Goal: Transaction & Acquisition: Purchase product/service

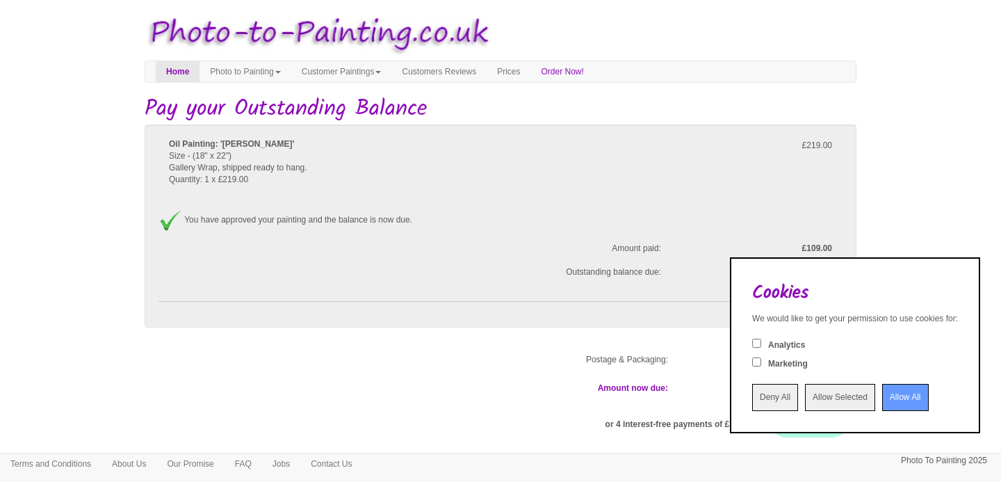
click at [896, 393] on input "Allow All" at bounding box center [905, 397] width 47 height 27
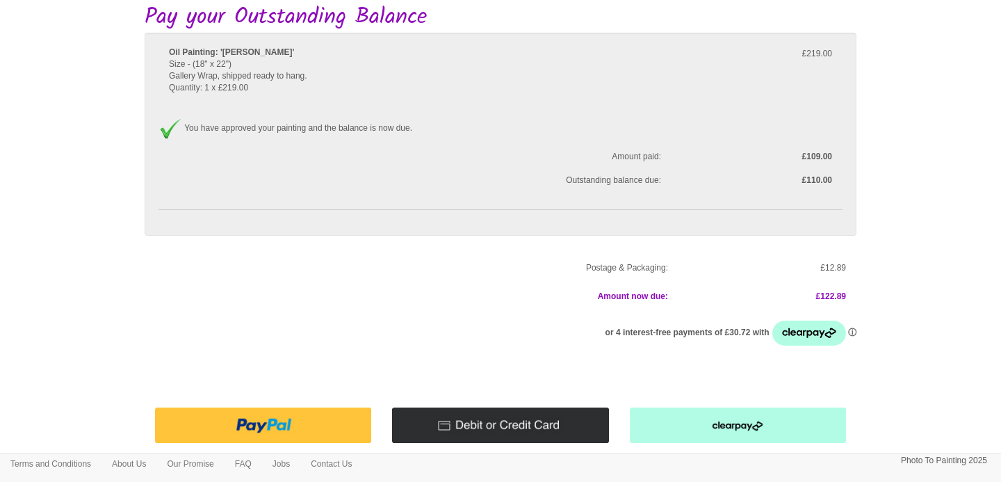
scroll to position [154, 0]
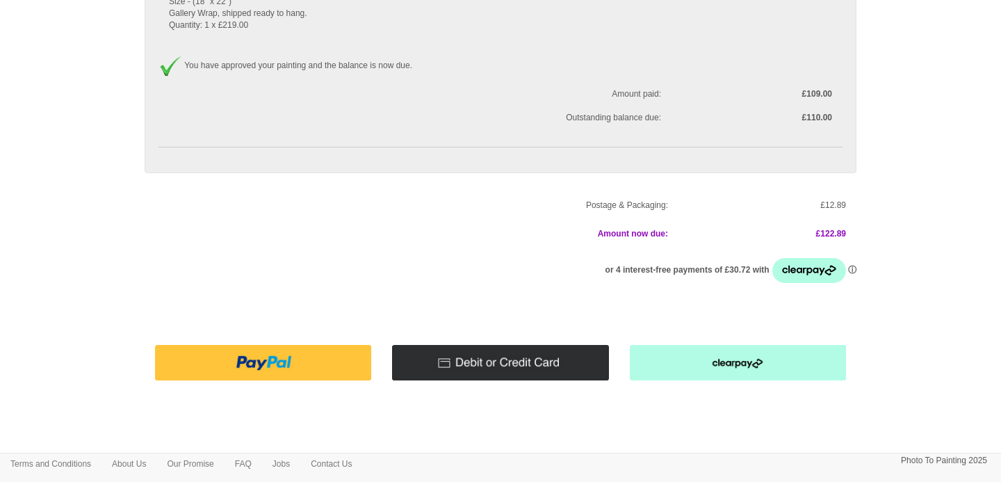
click at [525, 359] on img at bounding box center [500, 362] width 216 height 35
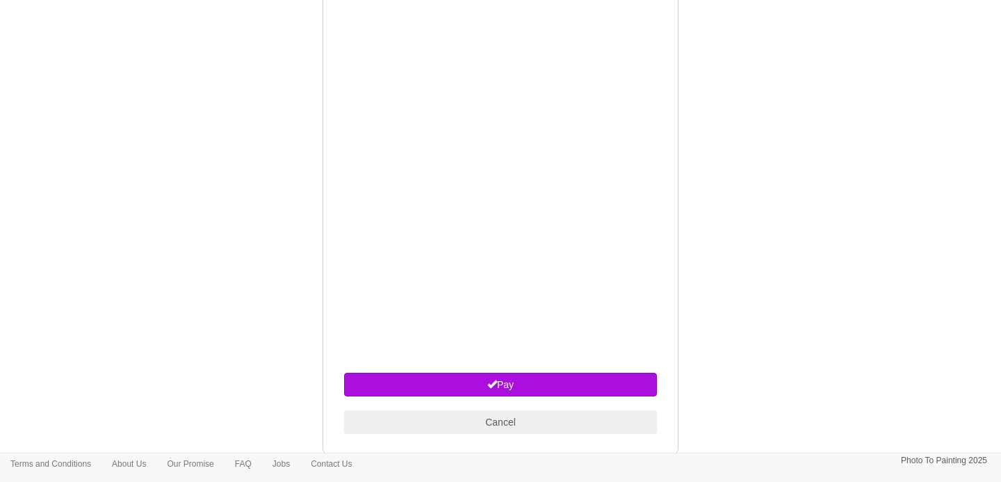
scroll to position [648, 0]
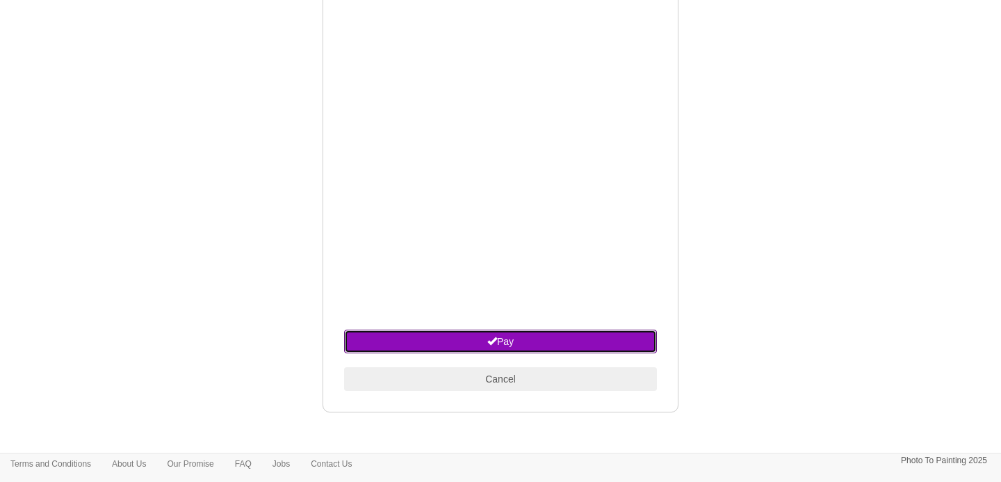
click at [507, 340] on button "Pay" at bounding box center [500, 341] width 313 height 24
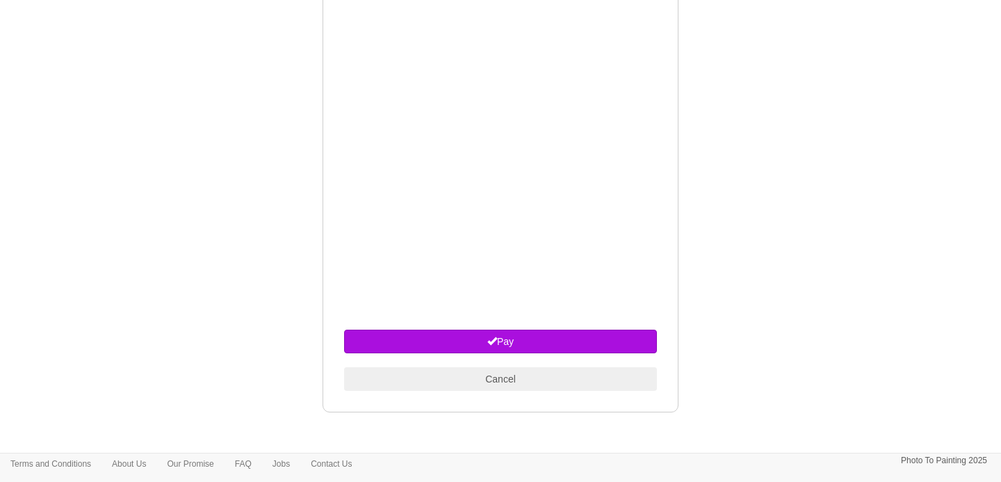
scroll to position [632, 0]
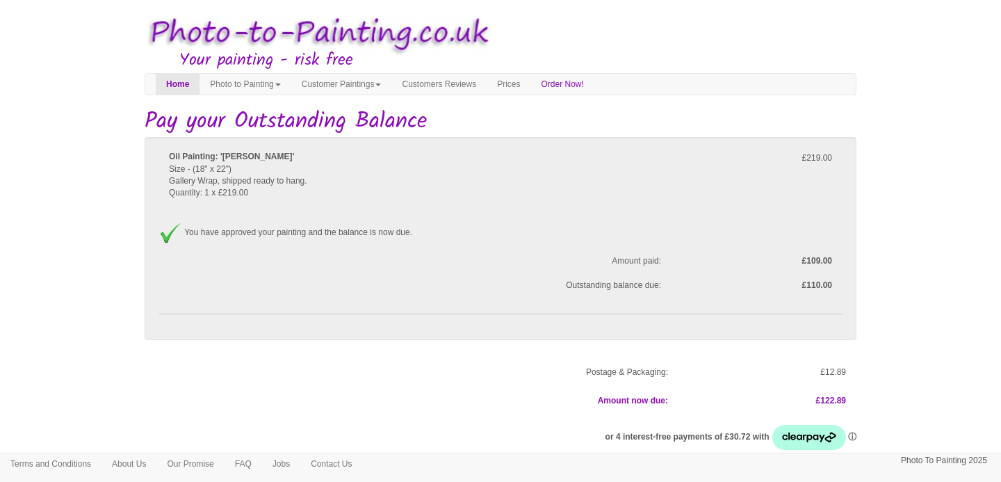
scroll to position [167, 0]
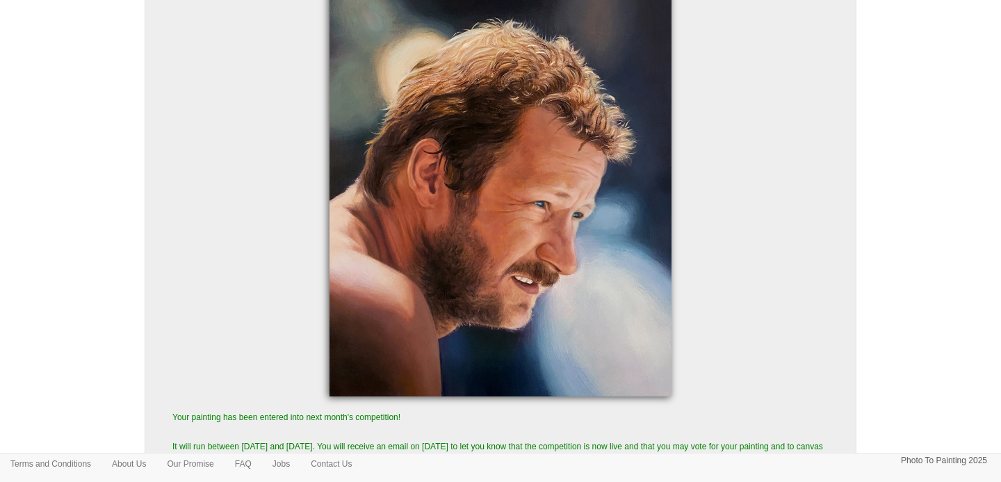
scroll to position [150, 0]
